Goal: Task Accomplishment & Management: Use online tool/utility

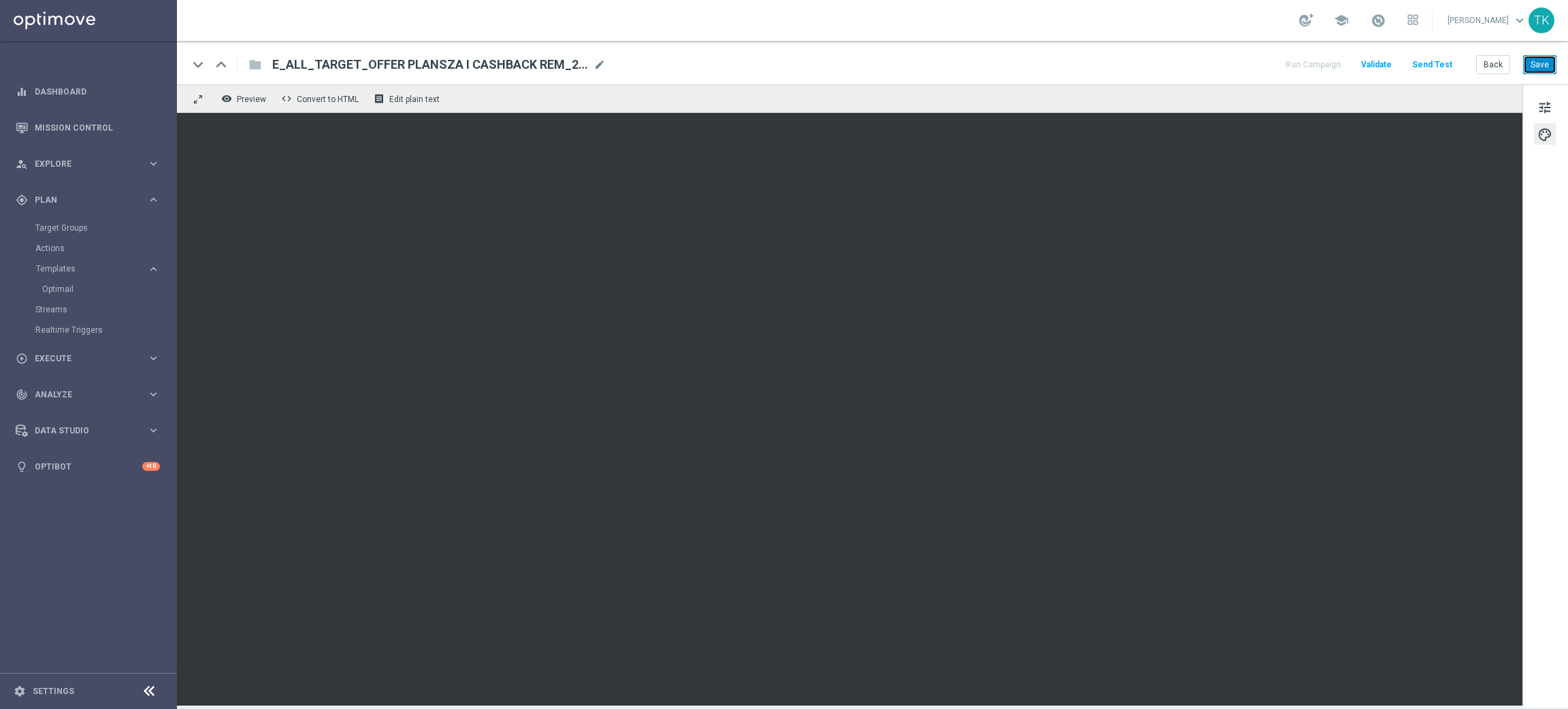
click at [1532, 72] on button "Save" at bounding box center [1540, 64] width 33 height 19
click at [1501, 62] on button "Back" at bounding box center [1493, 64] width 34 height 19
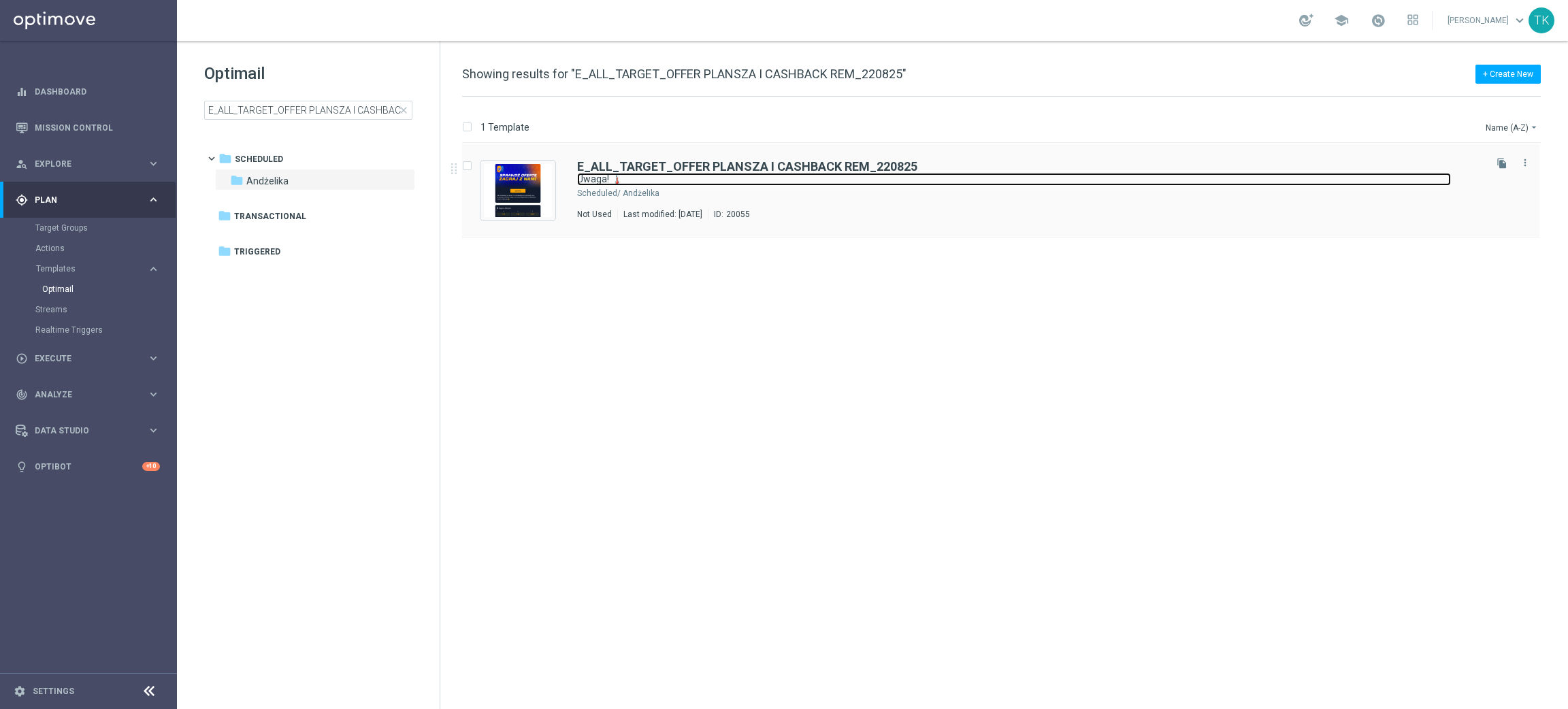
click at [900, 179] on link "Uwaga! 🌡️" at bounding box center [1014, 180] width 874 height 13
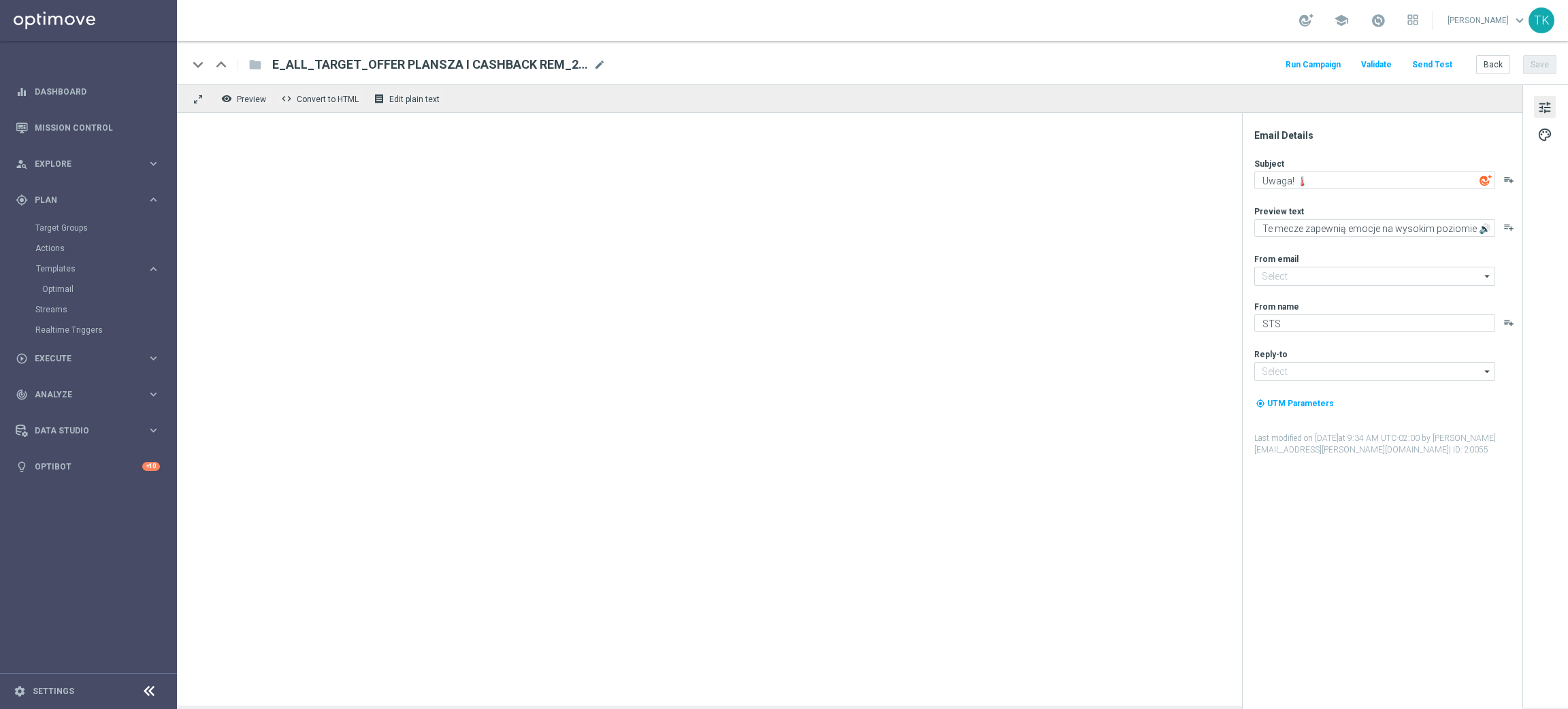
type input "[EMAIL_ADDRESS][DOMAIN_NAME]"
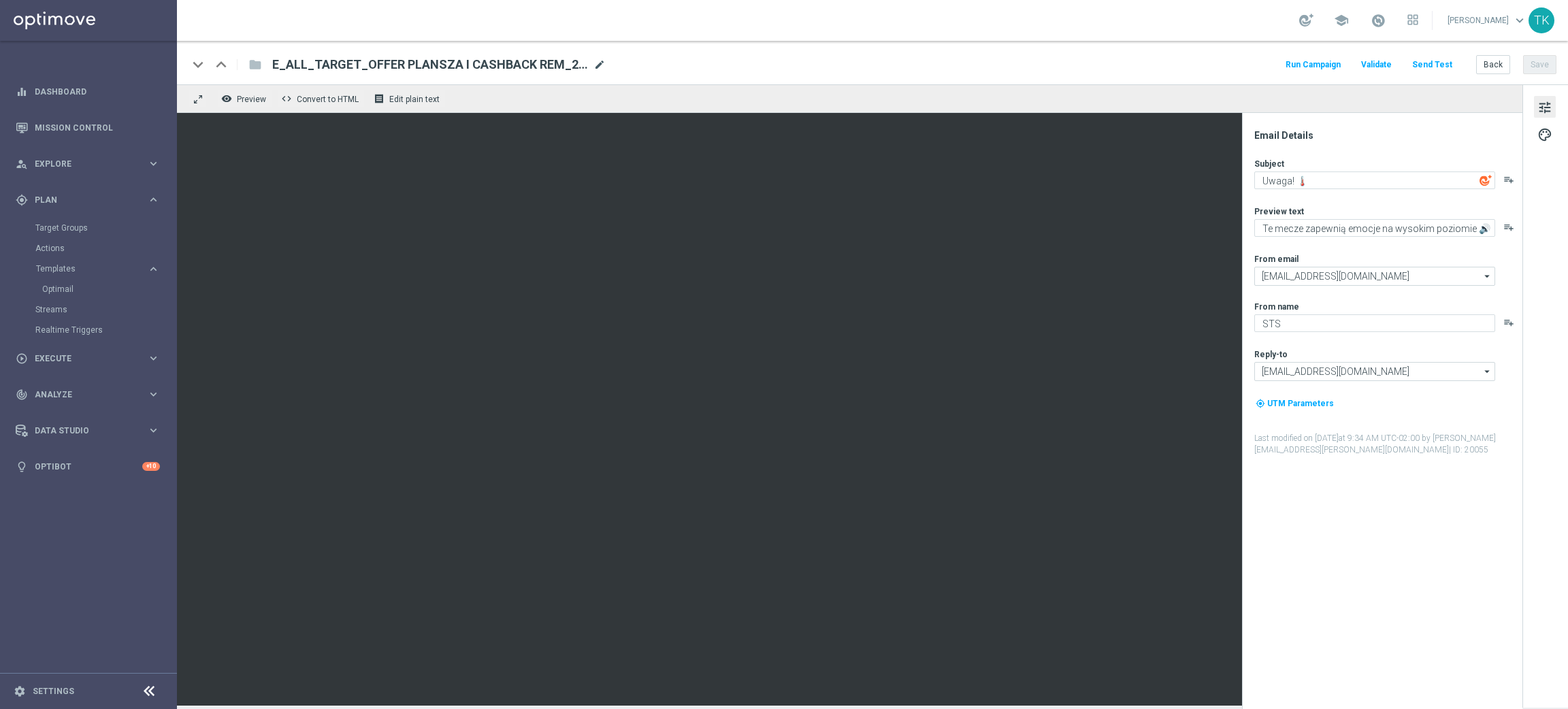
click at [599, 61] on span "mode_edit" at bounding box center [599, 64] width 12 height 12
click at [442, 62] on input "E_ALL_TARGET_OFFER PLANSZA I CASHBACK REM_220825" at bounding box center [441, 64] width 338 height 17
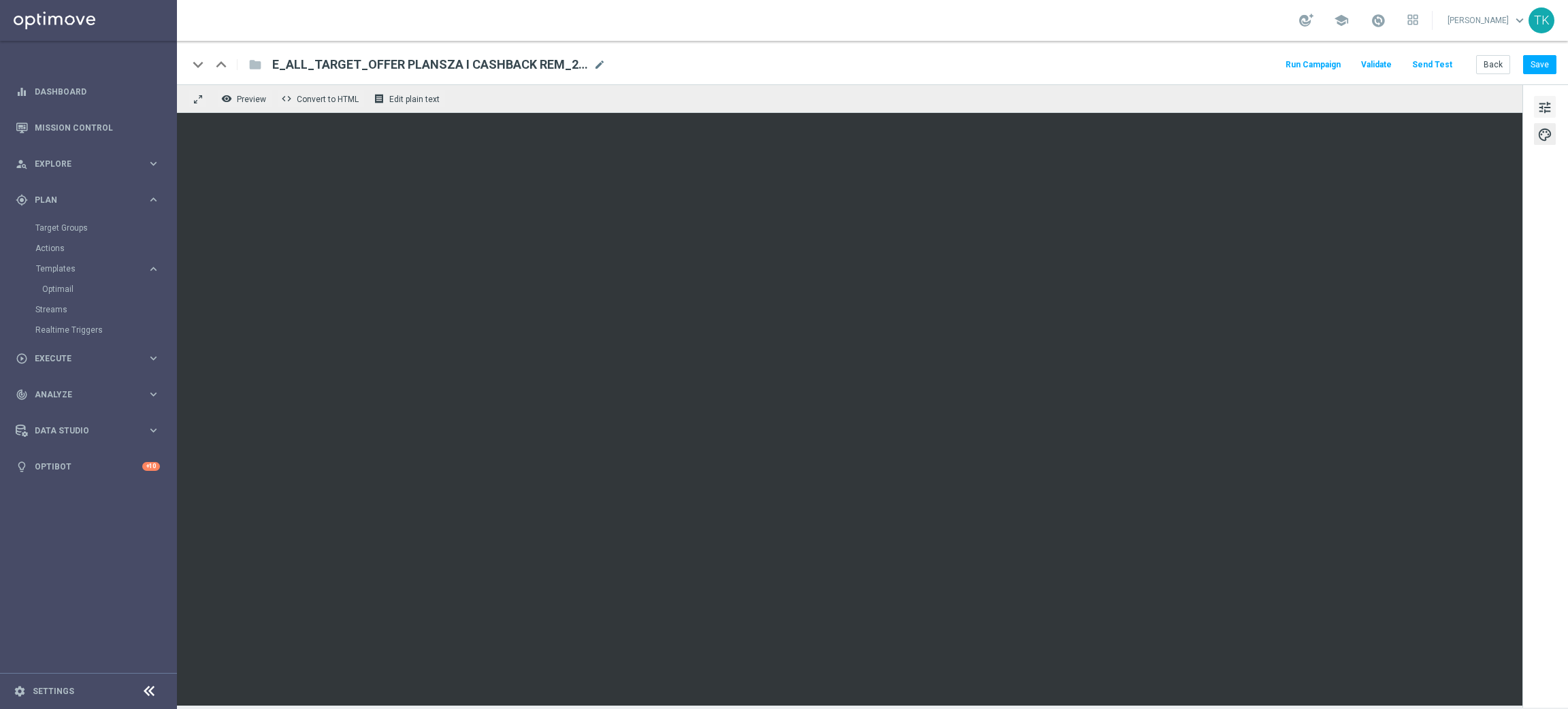
click at [1545, 106] on span "tune" at bounding box center [1545, 107] width 15 height 17
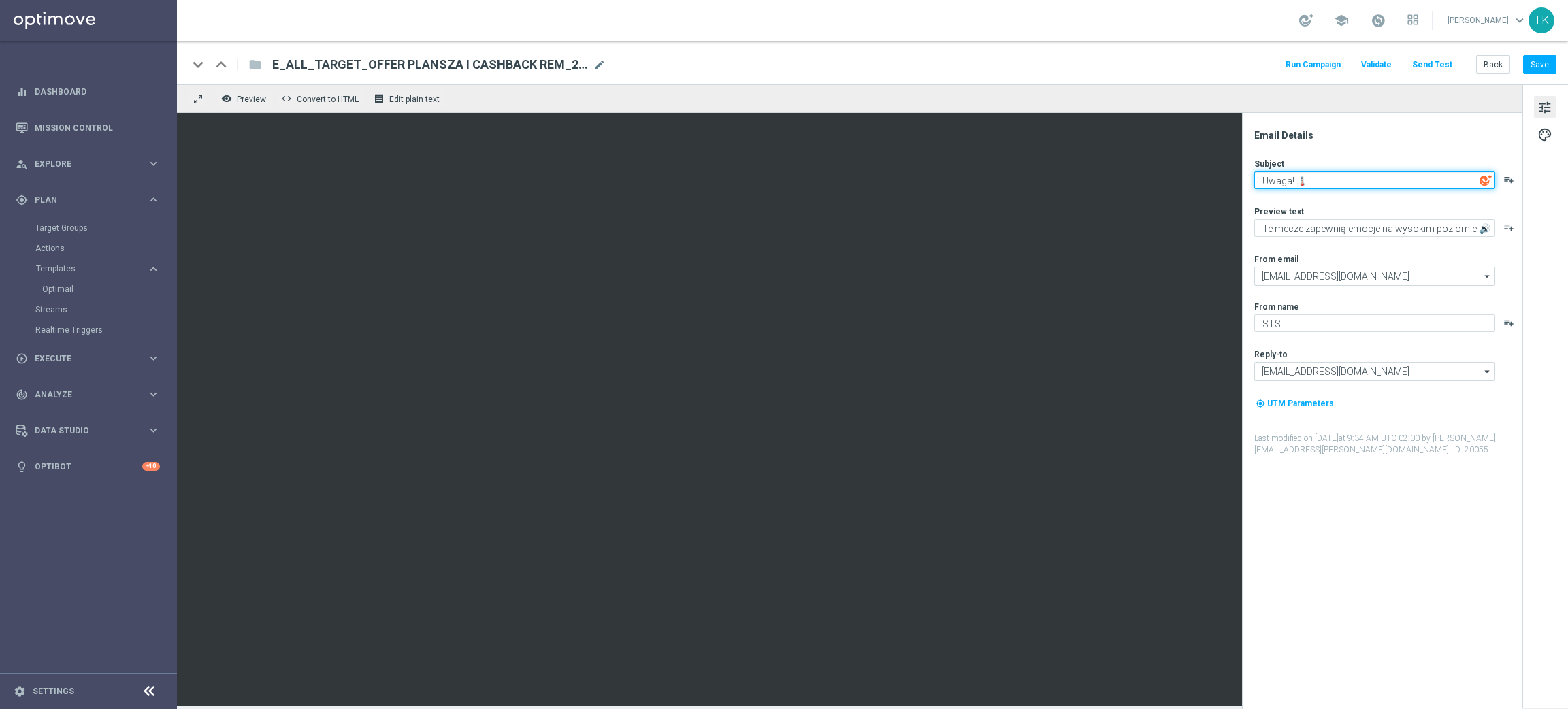
click at [1269, 180] on textarea "Uwaga! 🌡️" at bounding box center [1375, 180] width 241 height 17
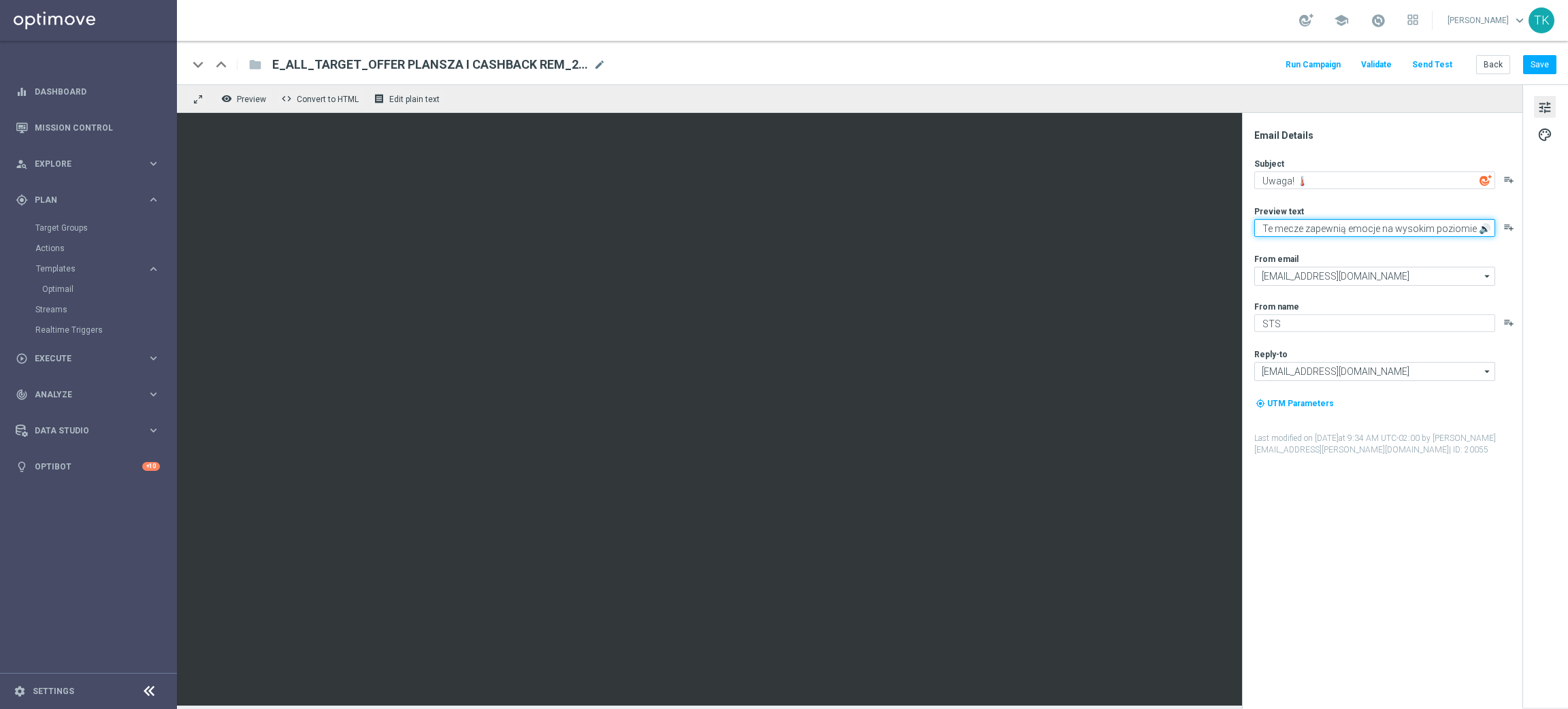
click at [1317, 236] on textarea "Te mecze zapewnią emocje na wysokim poziomie 🔊" at bounding box center [1375, 227] width 241 height 17
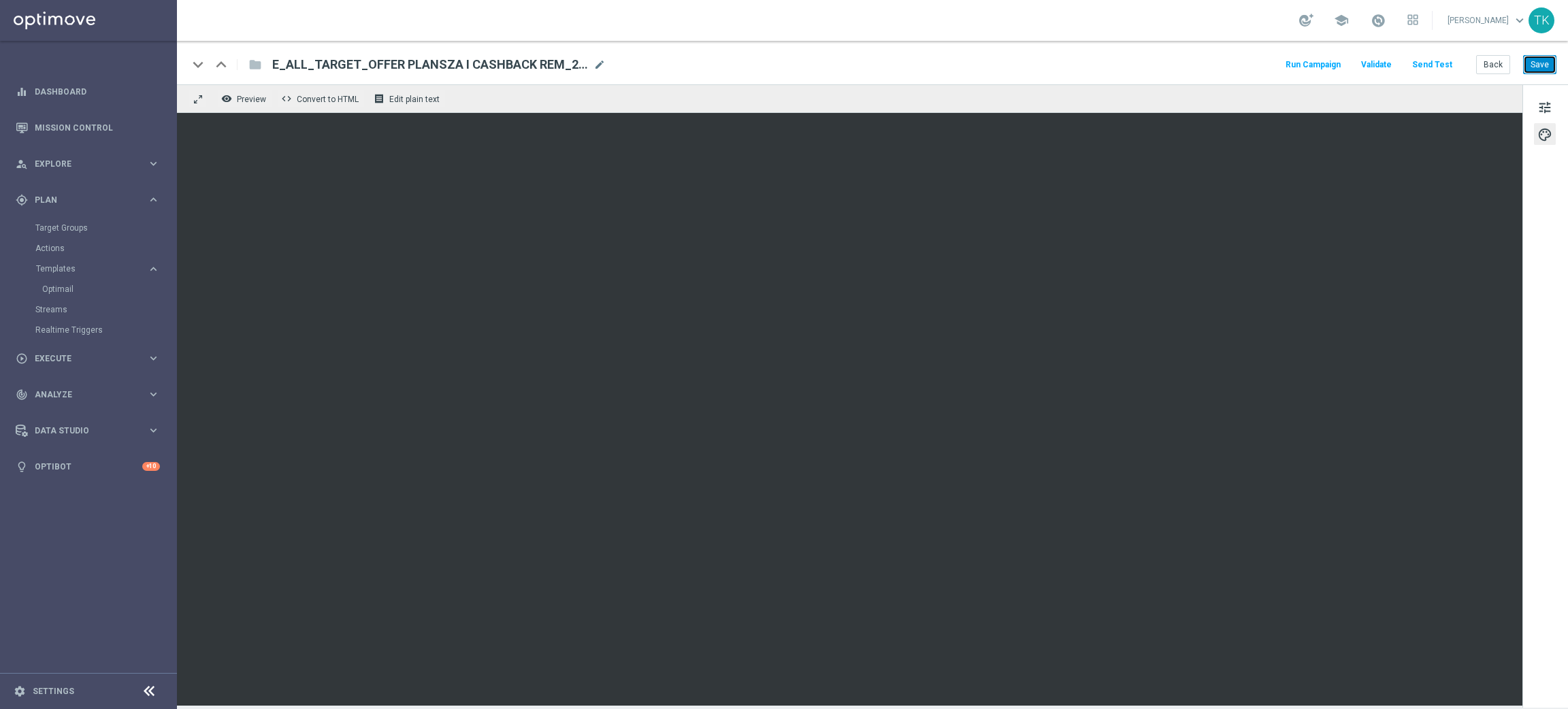
click at [1541, 65] on button "Save" at bounding box center [1540, 64] width 33 height 19
click at [1538, 67] on button "Save" at bounding box center [1540, 64] width 33 height 19
click at [1442, 56] on button "Send Test" at bounding box center [1432, 64] width 44 height 18
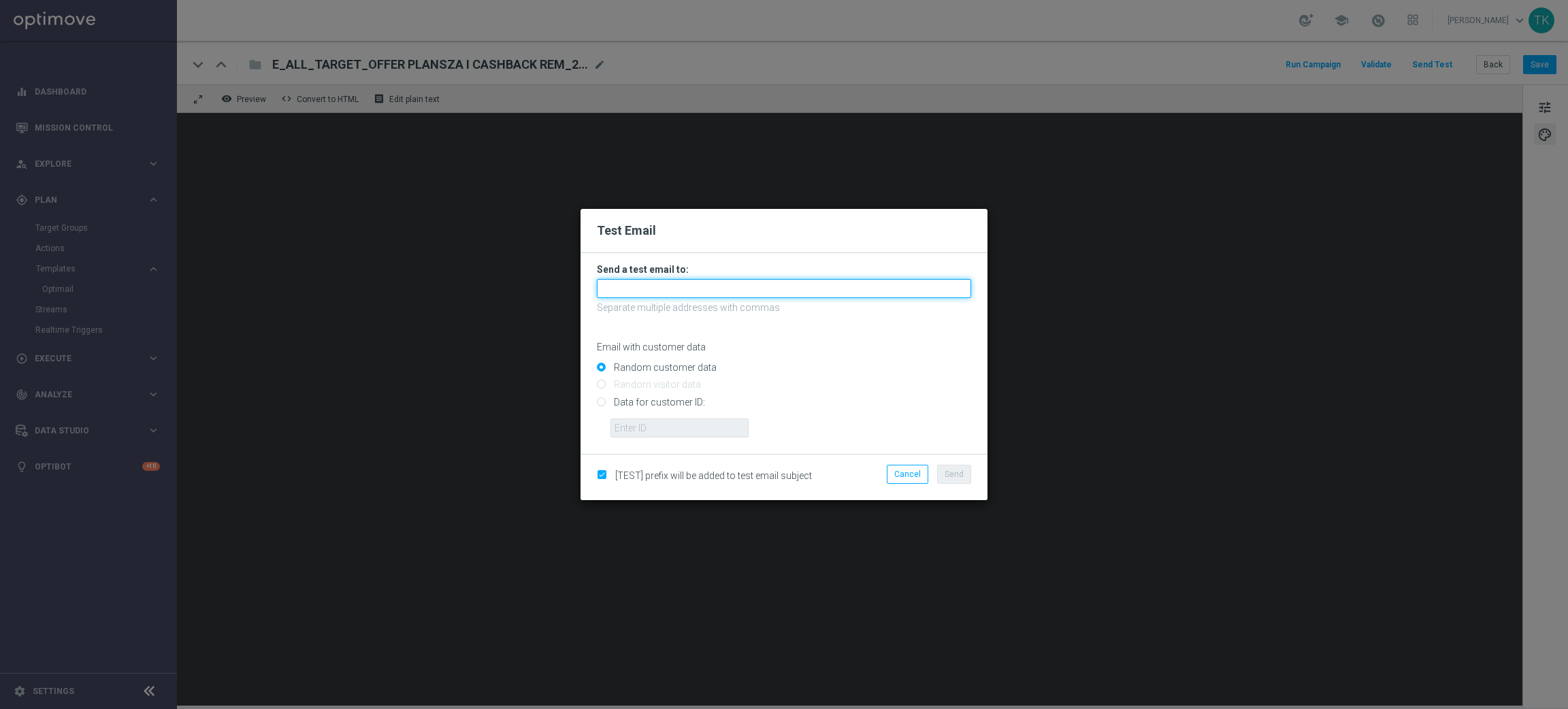
click at [664, 284] on input "text" at bounding box center [784, 288] width 375 height 19
click at [635, 291] on input "text" at bounding box center [784, 288] width 375 height 19
type input "A"
click at [642, 283] on input "text" at bounding box center [784, 288] width 375 height 19
paste input "[EMAIL_ADDRESS][PERSON_NAME][DOMAIN_NAME]"
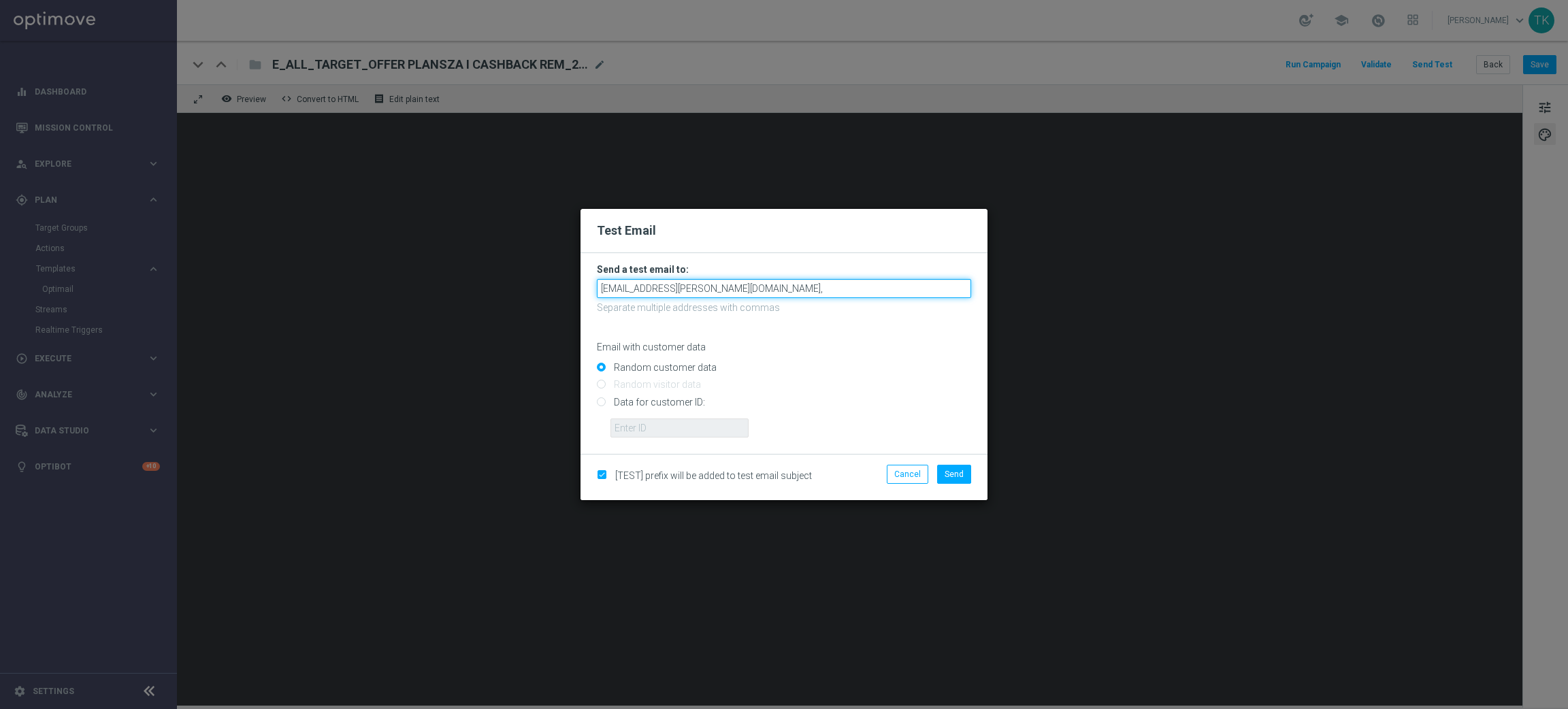
click at [748, 285] on input "[EMAIL_ADDRESS][PERSON_NAME][DOMAIN_NAME]," at bounding box center [784, 288] width 375 height 19
paste input "[EMAIL_ADDRESS][PERSON_NAME][DOMAIN_NAME]"
paste input "[PERSON_NAME][EMAIL_ADDRESS][PERSON_NAME][DOMAIN_NAME]"
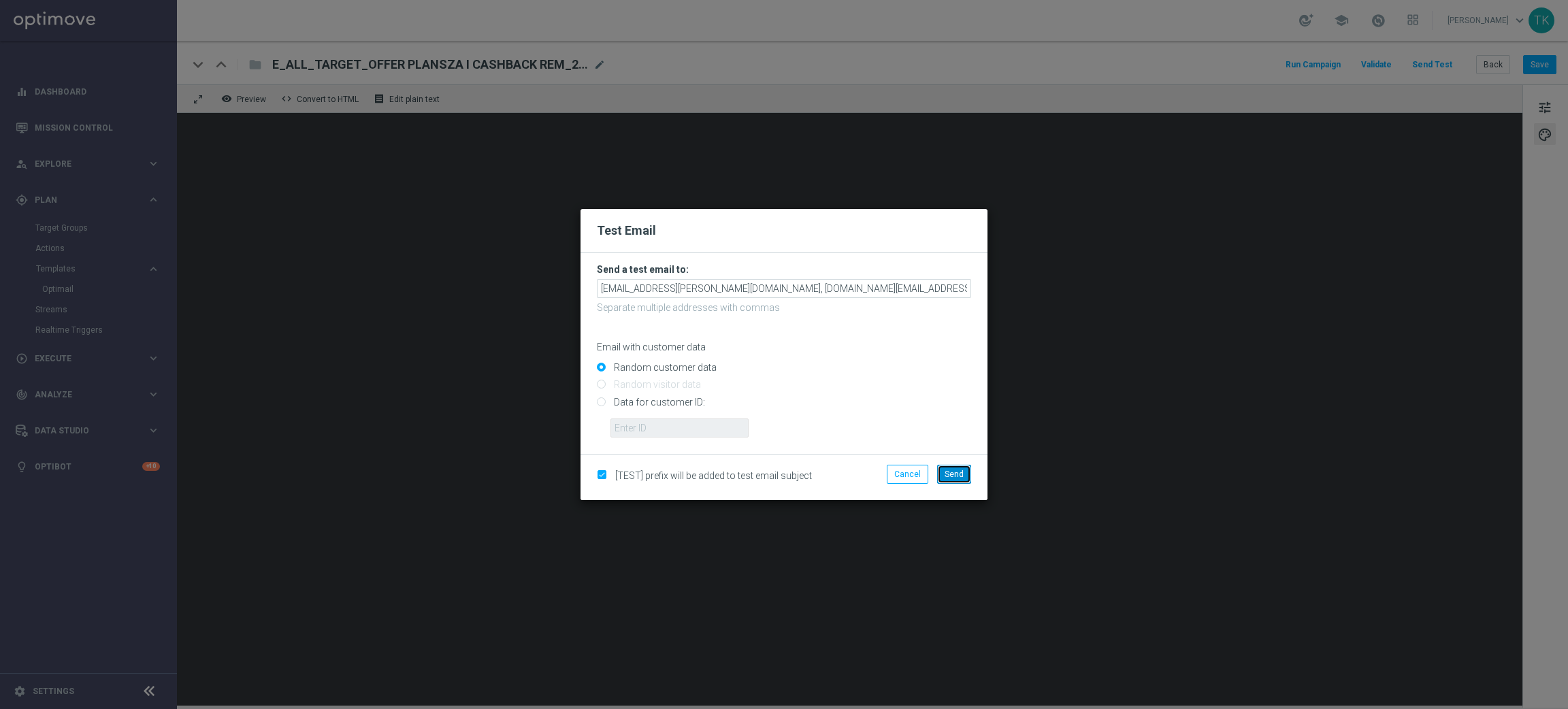
click at [951, 469] on span "Send" at bounding box center [954, 474] width 19 height 9
type input "[EMAIL_ADDRESS][PERSON_NAME][DOMAIN_NAME],[DOMAIN_NAME][EMAIL_ADDRESS][PERSON_N…"
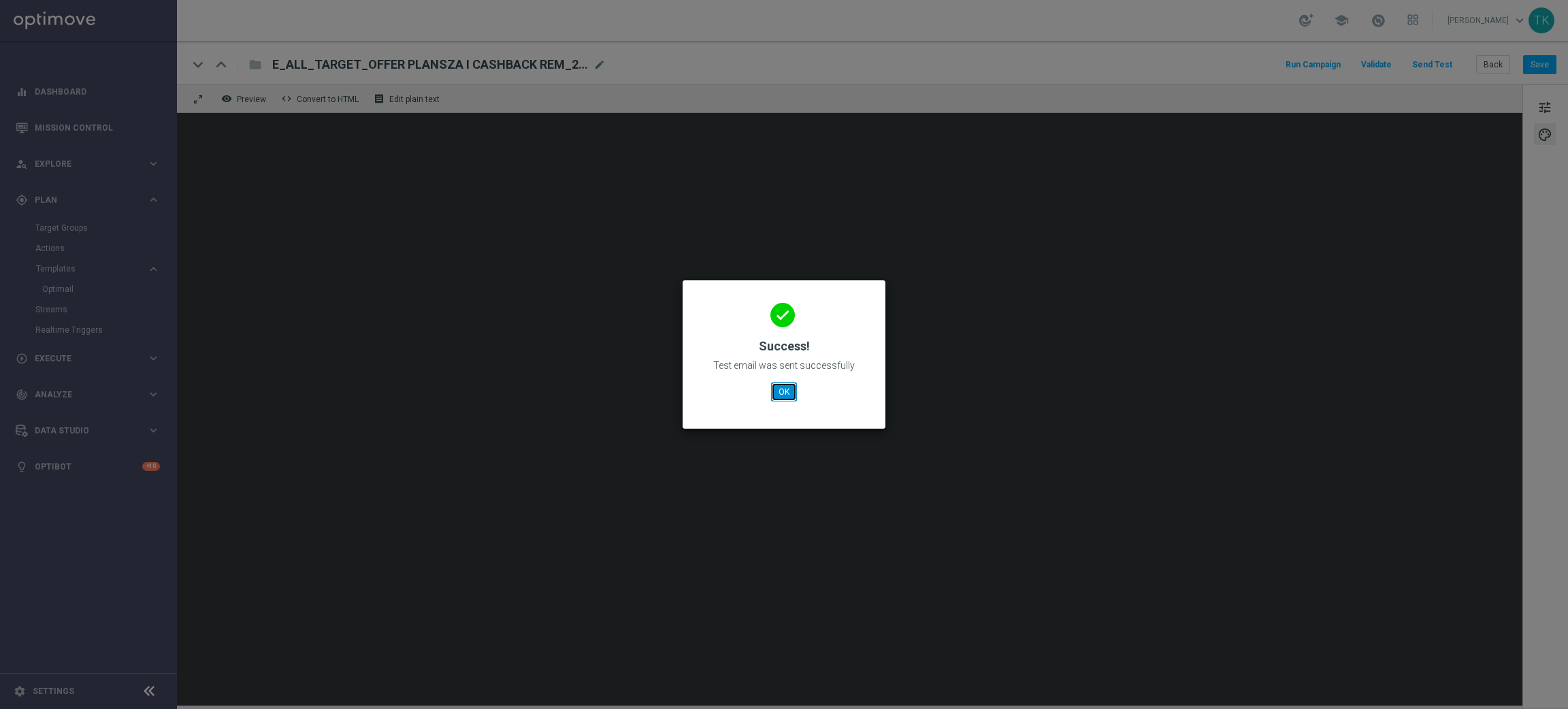
click at [785, 395] on button "OK" at bounding box center [784, 392] width 26 height 19
